Goal: Complete application form: Complete application form

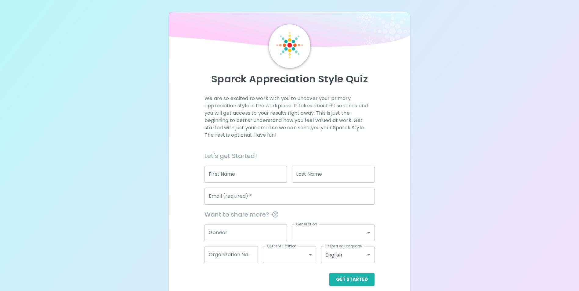
scroll to position [7, 0]
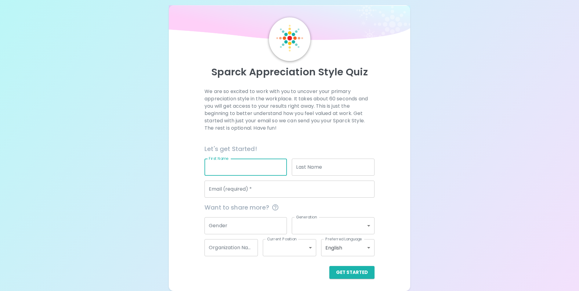
click at [226, 168] on input "First Name" at bounding box center [246, 167] width 82 height 17
type input "[PERSON_NAME]"
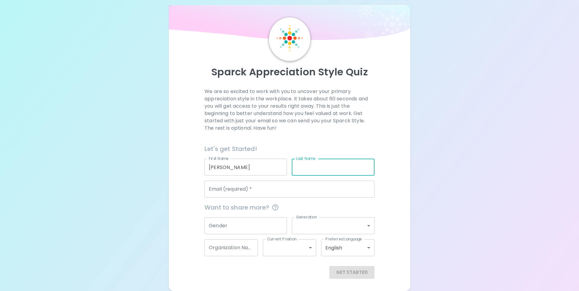
click at [301, 167] on input "Last Name" at bounding box center [333, 167] width 82 height 17
type input "[PERSON_NAME]"
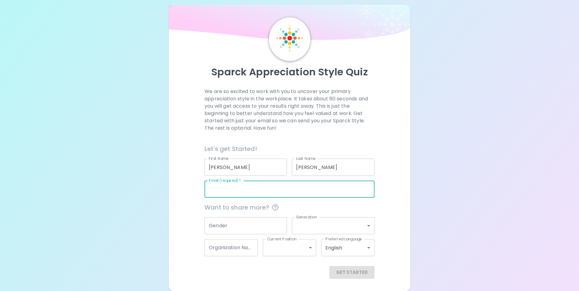
click at [273, 184] on input "Email (required)   *" at bounding box center [290, 189] width 170 height 17
type input "[PERSON_NAME][EMAIL_ADDRESS][DOMAIN_NAME]"
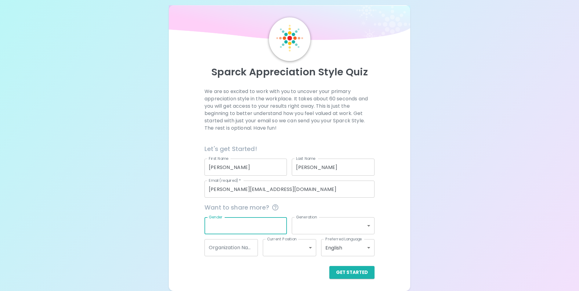
click at [239, 231] on input "Gender" at bounding box center [246, 225] width 82 height 17
click at [347, 273] on button "Get Started" at bounding box center [352, 272] width 45 height 13
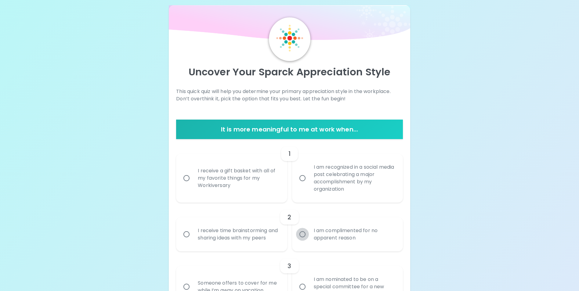
click at [305, 239] on input "I am complimented for no apparent reason" at bounding box center [302, 234] width 13 height 13
radio input "true"
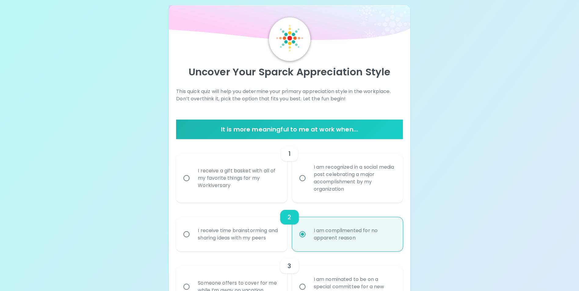
scroll to position [56, 0]
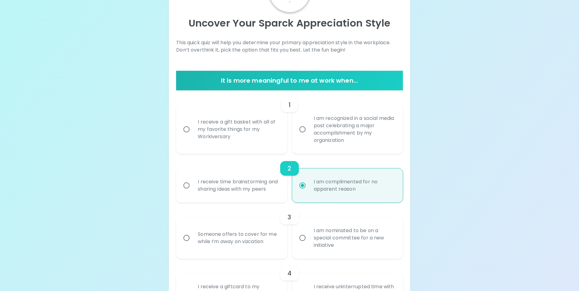
click at [186, 130] on input "I receive a gift basket with all of my favorite things for my Workiversary" at bounding box center [186, 129] width 13 height 13
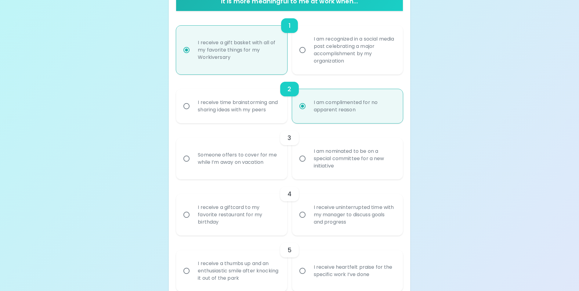
scroll to position [166, 0]
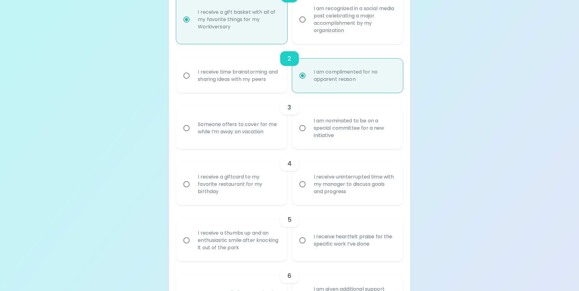
radio input "true"
click at [187, 135] on input "Someone offers to cover for me while I’m away on vacation" at bounding box center [186, 128] width 13 height 13
radio input "true"
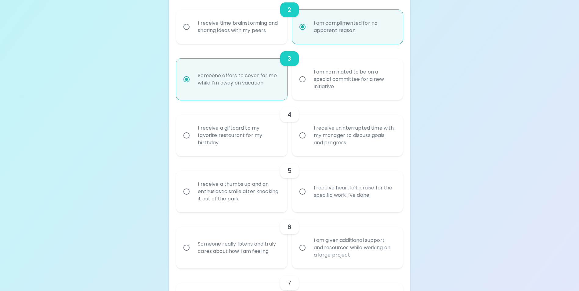
radio input "true"
click at [187, 142] on input "I receive a giftcard to my favorite restaurant for my birthday" at bounding box center [186, 135] width 13 height 13
radio input "false"
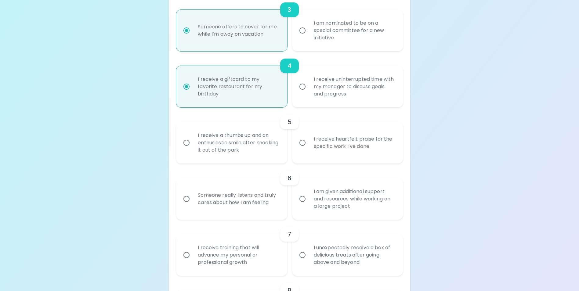
radio input "true"
click at [186, 149] on input "I receive a thumbs up and an enthusiastic smile after knocking it out of the pa…" at bounding box center [186, 143] width 13 height 13
radio input "false"
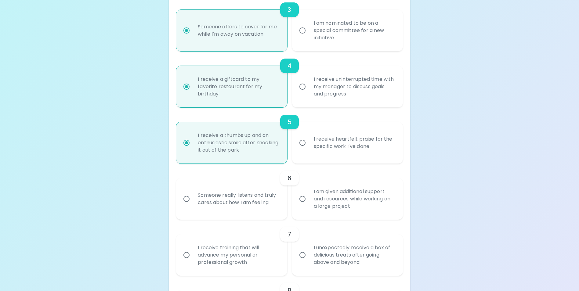
scroll to position [312, 0]
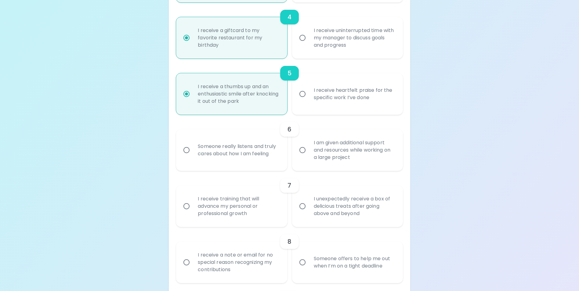
radio input "true"
click at [302, 157] on input "I am given additional support and resources while working on a large project" at bounding box center [302, 150] width 13 height 13
radio input "false"
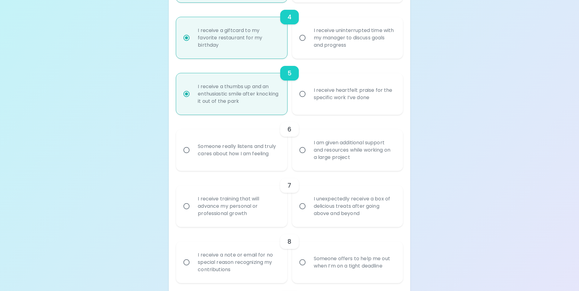
radio input "false"
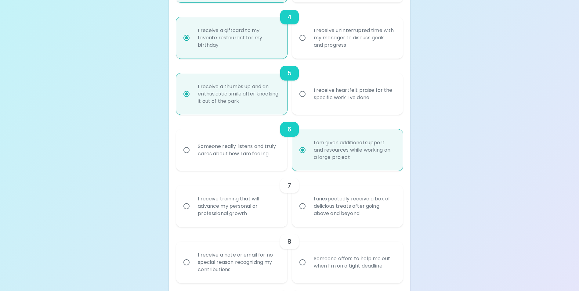
scroll to position [361, 0]
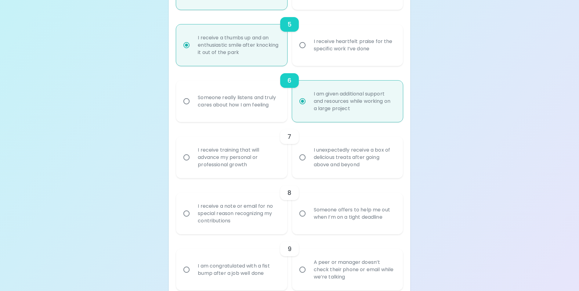
radio input "true"
click at [186, 164] on input "I receive training that will advance my personal or professional growth" at bounding box center [186, 157] width 13 height 13
radio input "false"
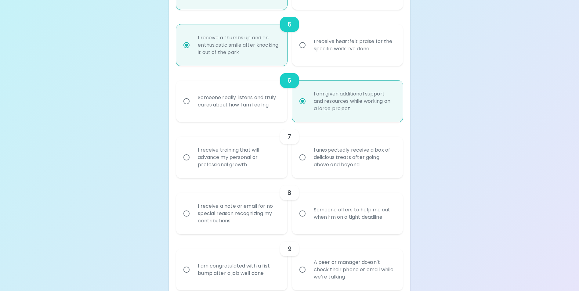
radio input "false"
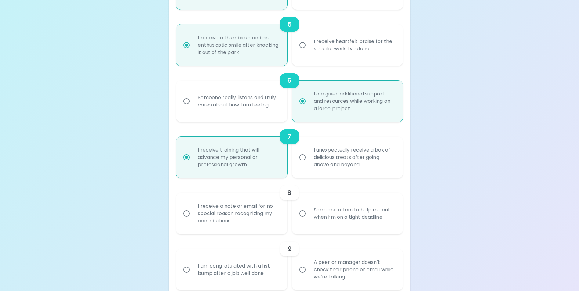
scroll to position [410, 0]
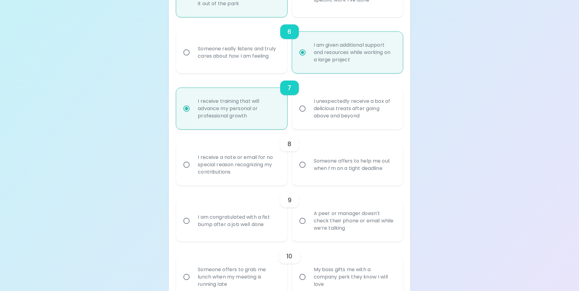
radio input "true"
click at [304, 115] on input "I unexpectedly receive a box of delicious treats after going above and beyond" at bounding box center [302, 108] width 13 height 13
radio input "false"
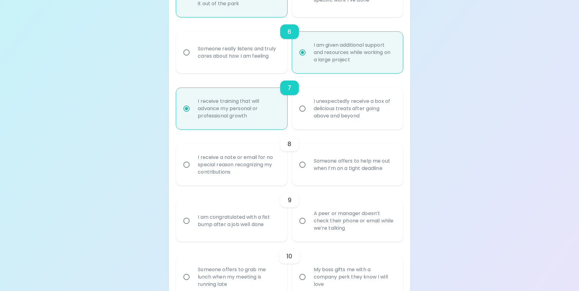
radio input "false"
radio input "true"
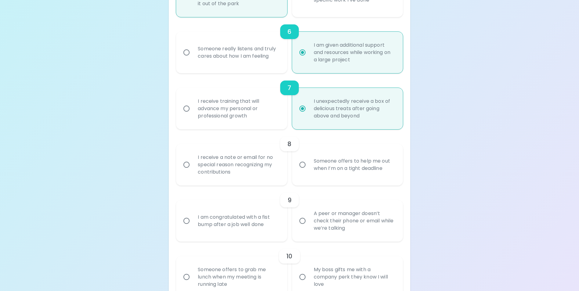
radio input "true"
click at [185, 115] on input "I receive training that will advance my personal or professional growth" at bounding box center [186, 108] width 13 height 13
radio input "false"
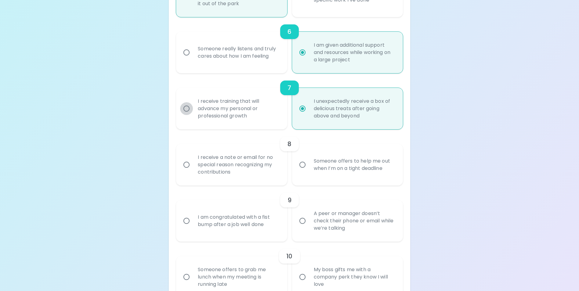
radio input "false"
radio input "true"
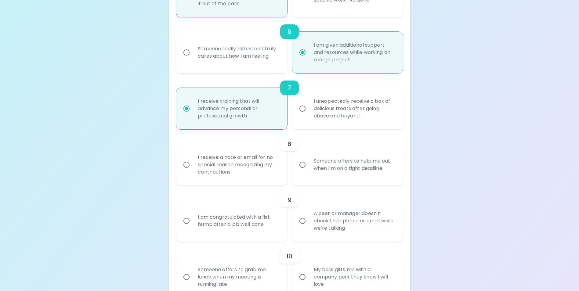
radio input "true"
click at [301, 115] on input "I unexpectedly receive a box of delicious treats after going above and beyond" at bounding box center [302, 108] width 13 height 13
radio input "false"
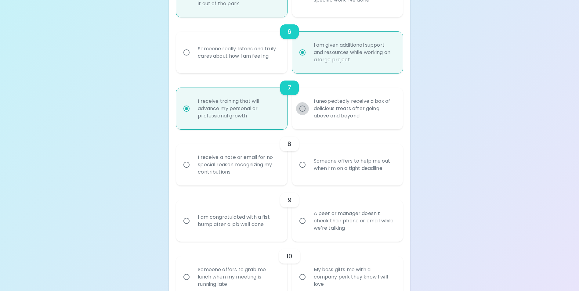
radio input "false"
radio input "true"
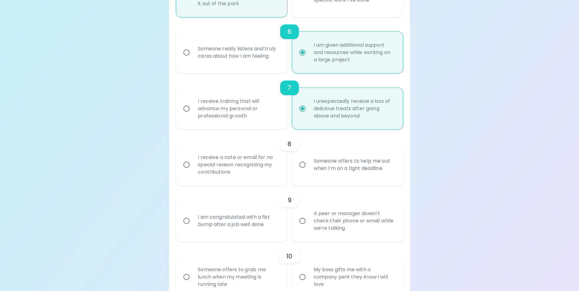
scroll to position [441, 0]
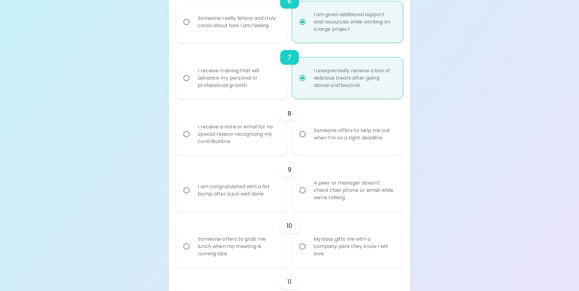
radio input "true"
click at [187, 141] on input "I receive a note or email for no special reason recognizing my contributions" at bounding box center [186, 134] width 13 height 13
radio input "false"
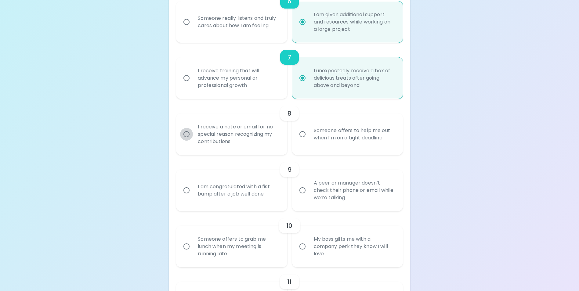
radio input "false"
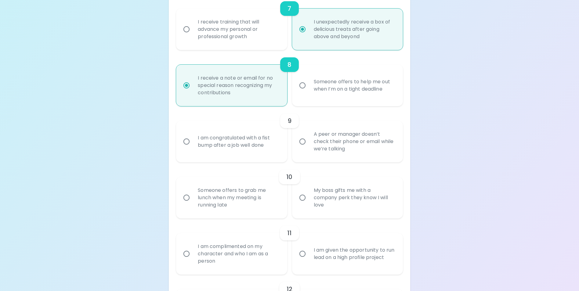
radio input "true"
click at [188, 148] on input "I am congratulated with a fist bump after a job well done" at bounding box center [186, 141] width 13 height 13
radio input "false"
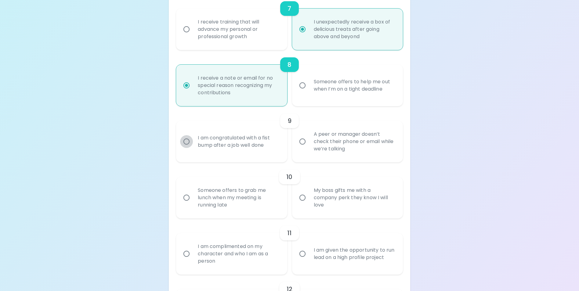
radio input "false"
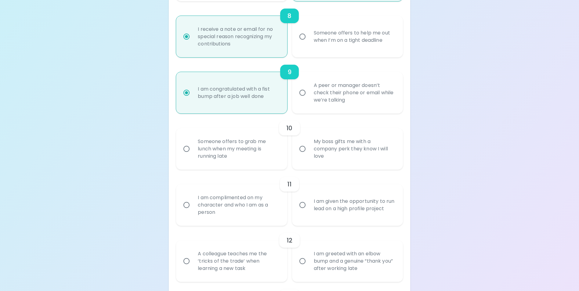
radio input "true"
click at [187, 155] on input "Someone offers to grab me lunch when my meeting is running late" at bounding box center [186, 149] width 13 height 13
radio input "false"
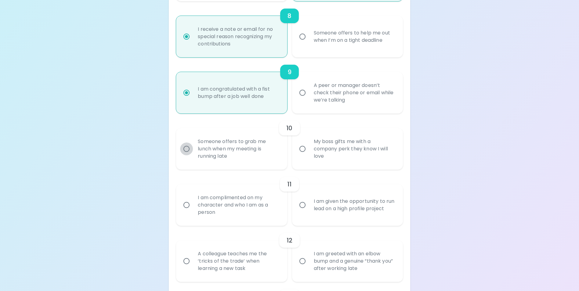
radio input "false"
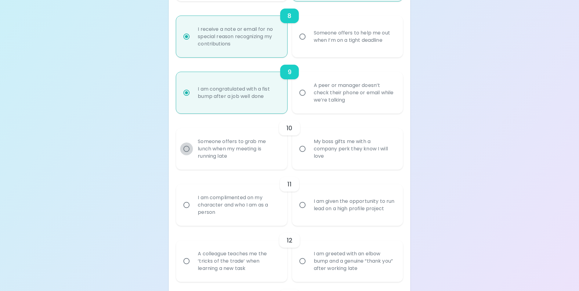
scroll to position [587, 0]
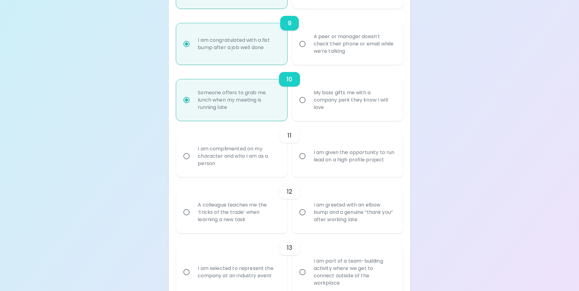
radio input "true"
click at [184, 163] on input "I am complimented on my character and who I am as a person" at bounding box center [186, 156] width 13 height 13
radio input "false"
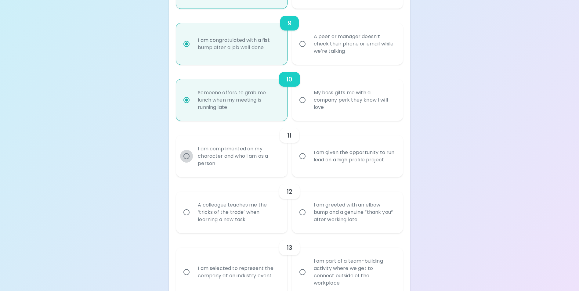
radio input "false"
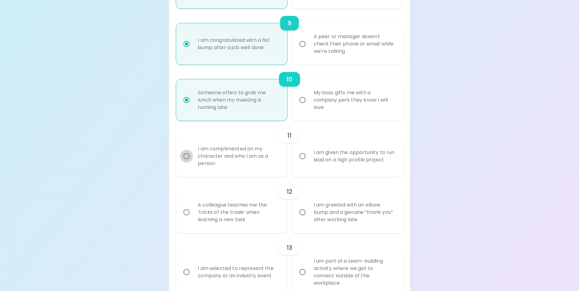
radio input "false"
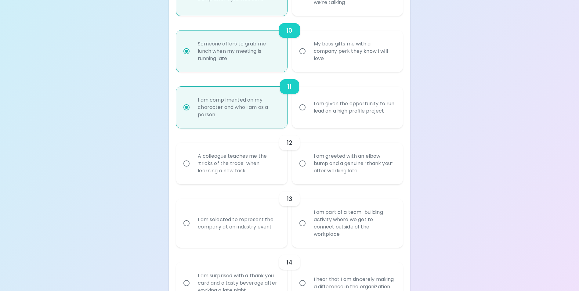
radio input "false"
click at [305, 58] on input "My boss gifts me with a company perk they know I will love" at bounding box center [302, 51] width 13 height 13
radio input "false"
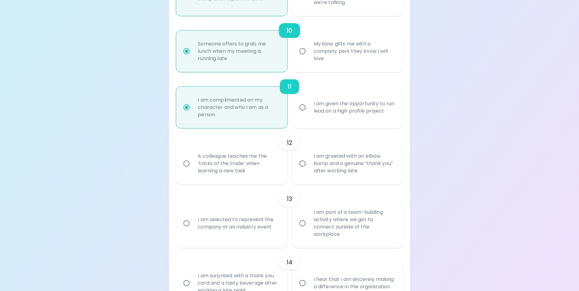
radio input "false"
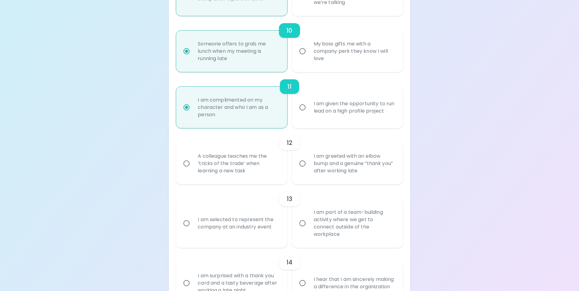
radio input "false"
radio input "true"
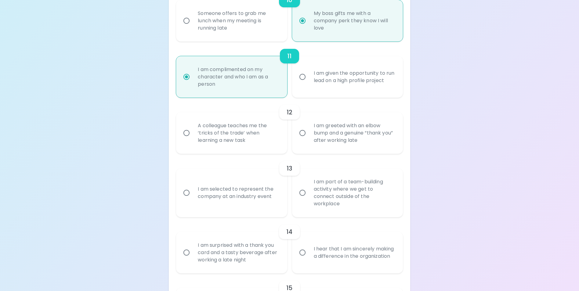
scroll to position [697, 0]
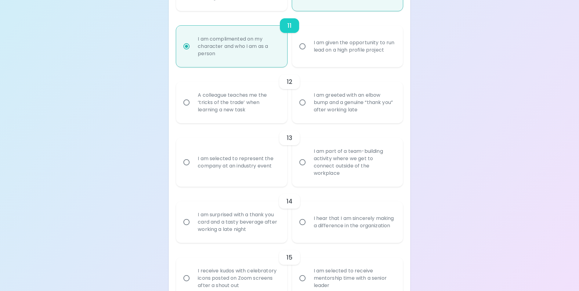
radio input "true"
click at [187, 109] on input "A colleague teaches me the ‘tricks of the trade’ when learning a new task" at bounding box center [186, 102] width 13 height 13
radio input "false"
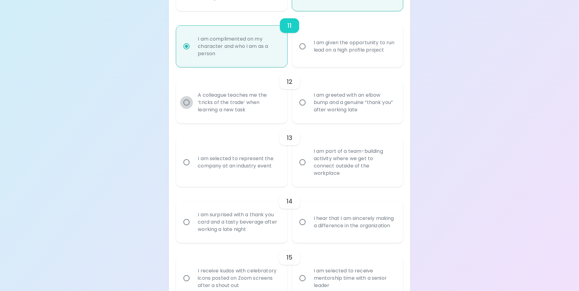
radio input "false"
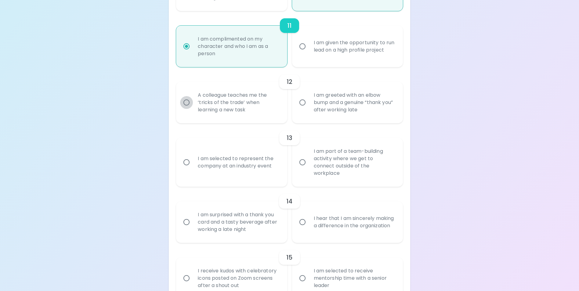
radio input "false"
radio input "true"
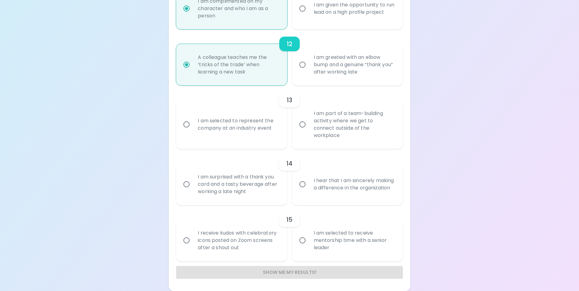
radio input "true"
click at [305, 130] on input "I am part of a team-building activity where we get to connect outside of the wo…" at bounding box center [302, 124] width 13 height 13
radio input "false"
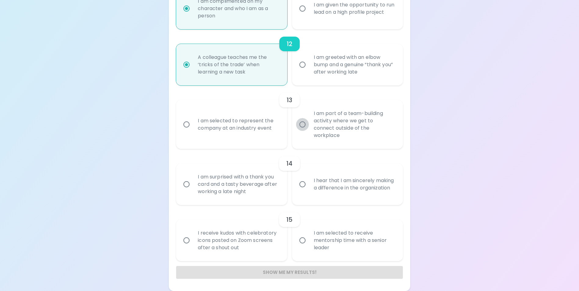
radio input "false"
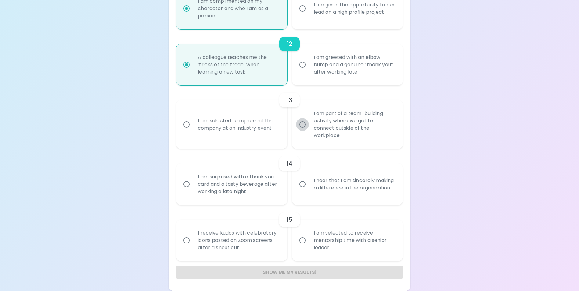
radio input "false"
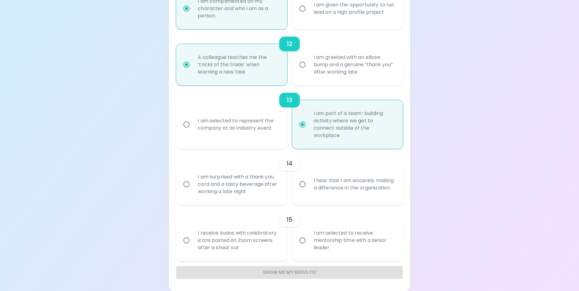
radio input "true"
click at [185, 184] on input "I am surprised with a thank you card and a tasty beverage after working a late …" at bounding box center [186, 184] width 13 height 13
radio input "false"
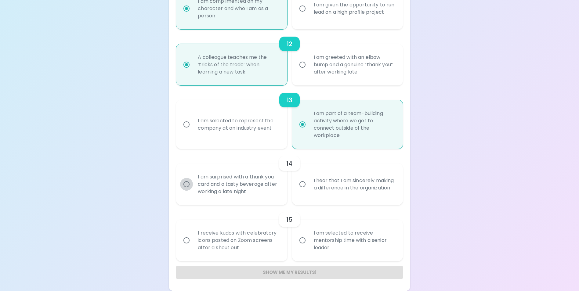
radio input "false"
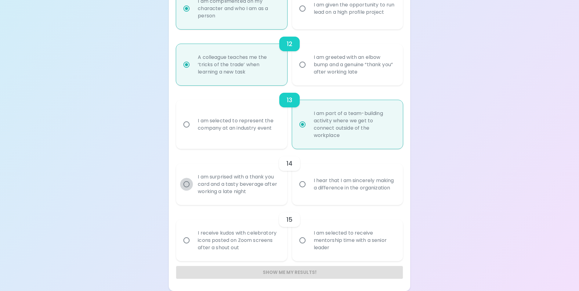
radio input "false"
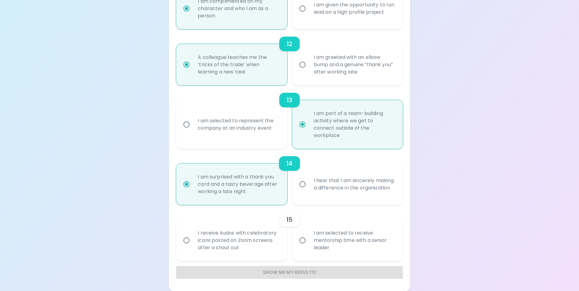
radio input "true"
click at [187, 241] on input "I receive kudos with celebratory icons posted on Zoom screens after a shout out" at bounding box center [186, 240] width 13 height 13
radio input "false"
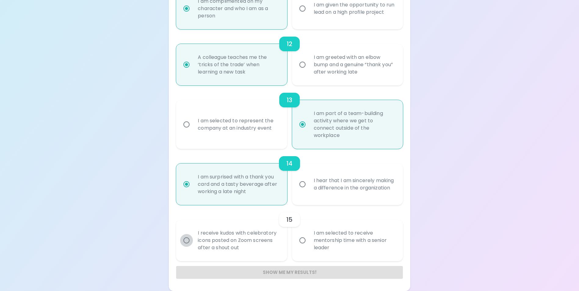
radio input "false"
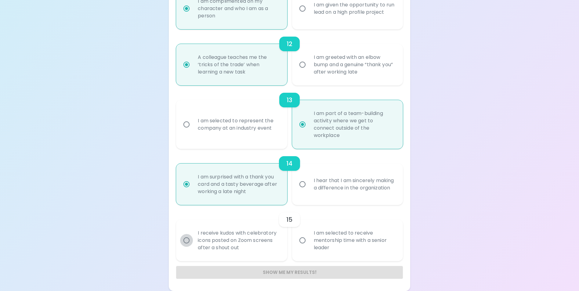
radio input "false"
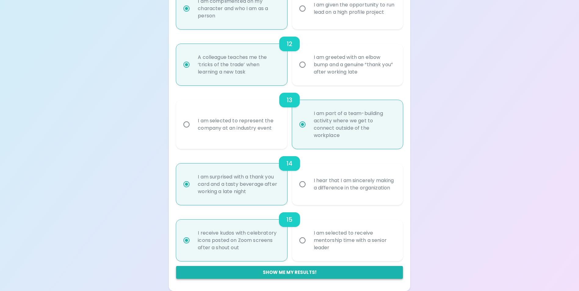
radio input "true"
click at [310, 274] on button "Show me my results!" at bounding box center [289, 272] width 227 height 13
radio input "false"
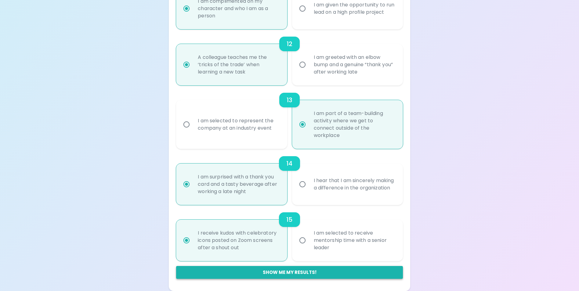
radio input "false"
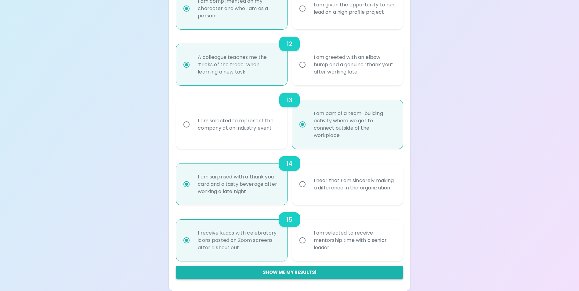
radio input "false"
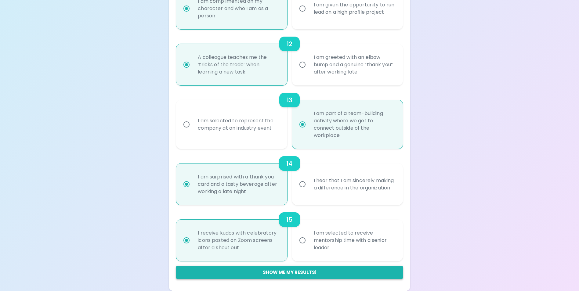
radio input "false"
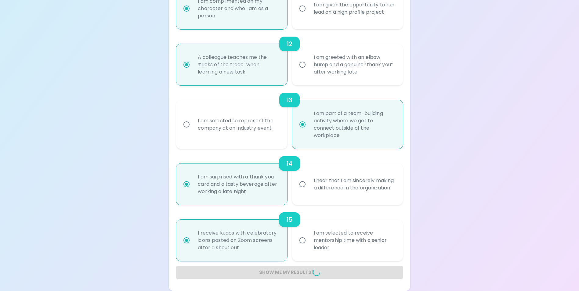
radio input "false"
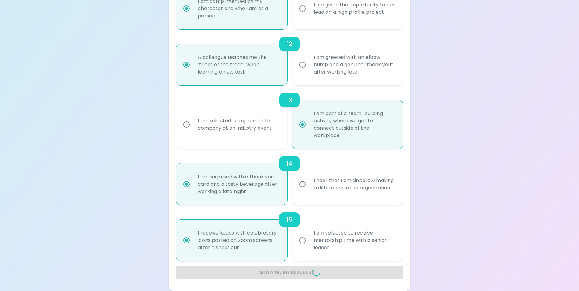
radio input "false"
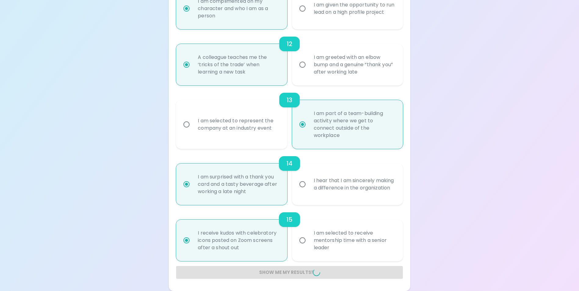
radio input "false"
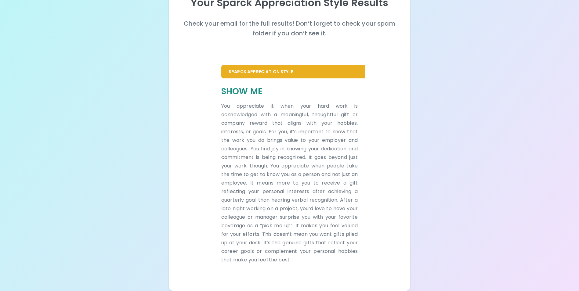
scroll to position [0, 0]
